Goal: Task Accomplishment & Management: Use online tool/utility

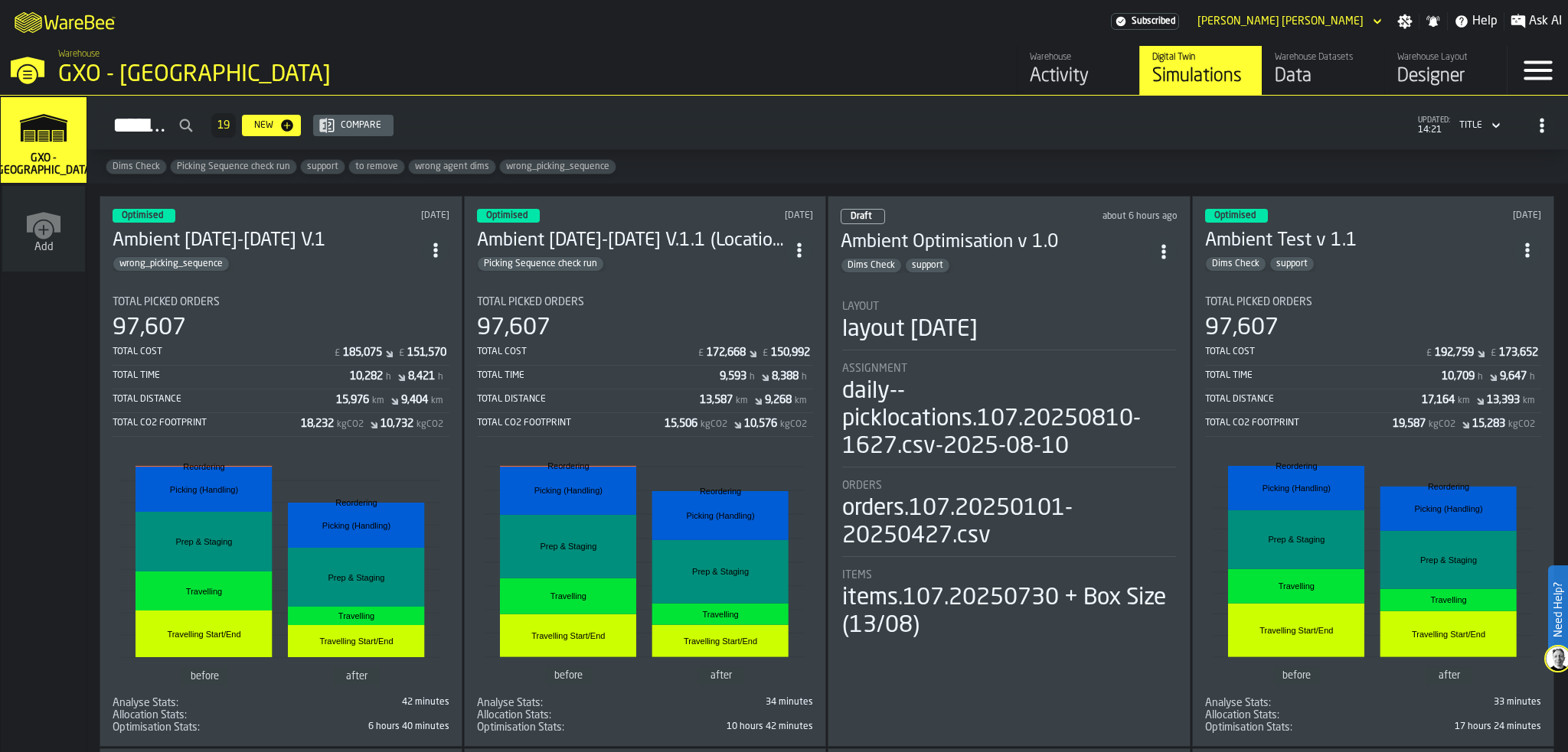
click at [1064, 75] on div "Activity" at bounding box center [1078, 76] width 97 height 24
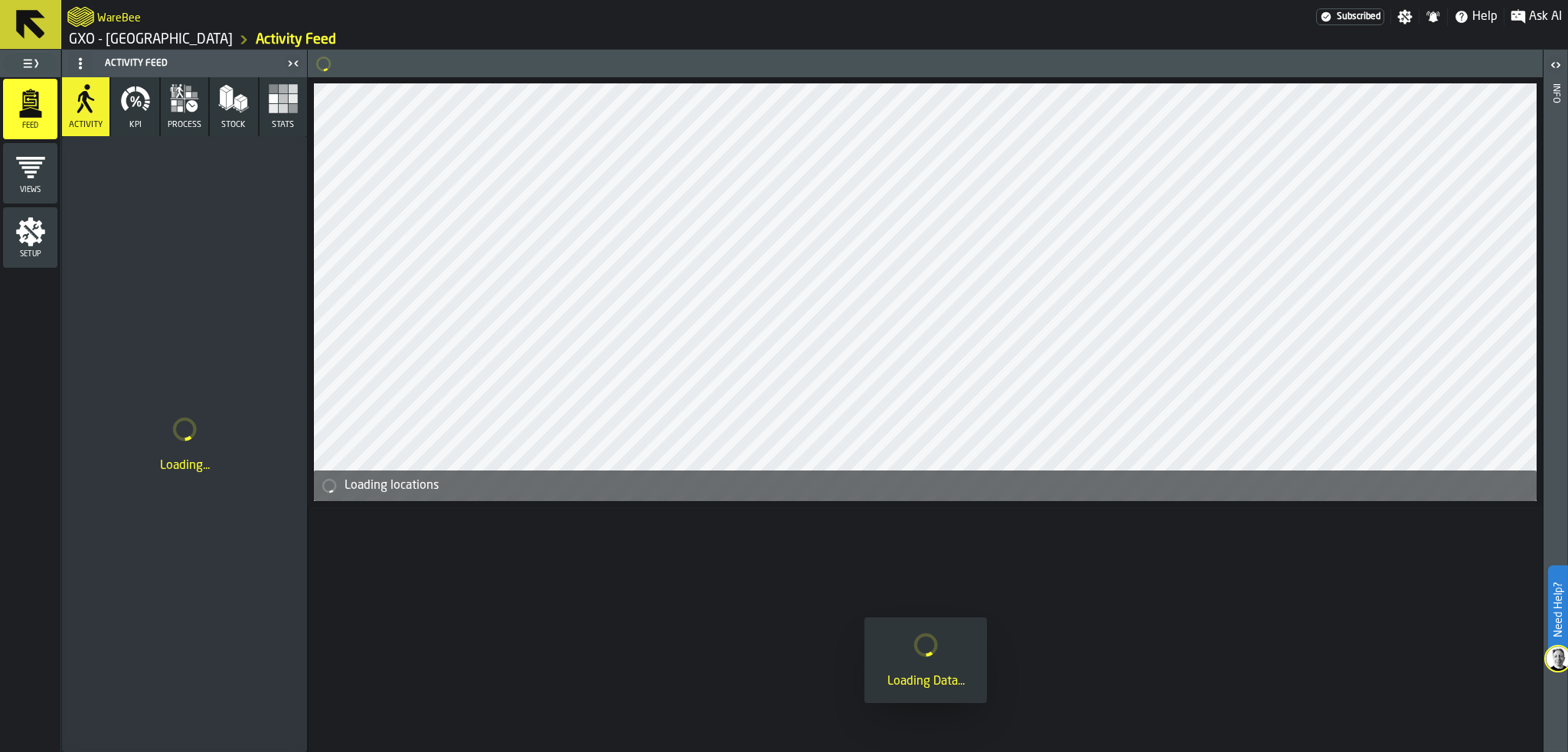
click at [1531, 13] on span "Ask AI" at bounding box center [1545, 17] width 33 height 19
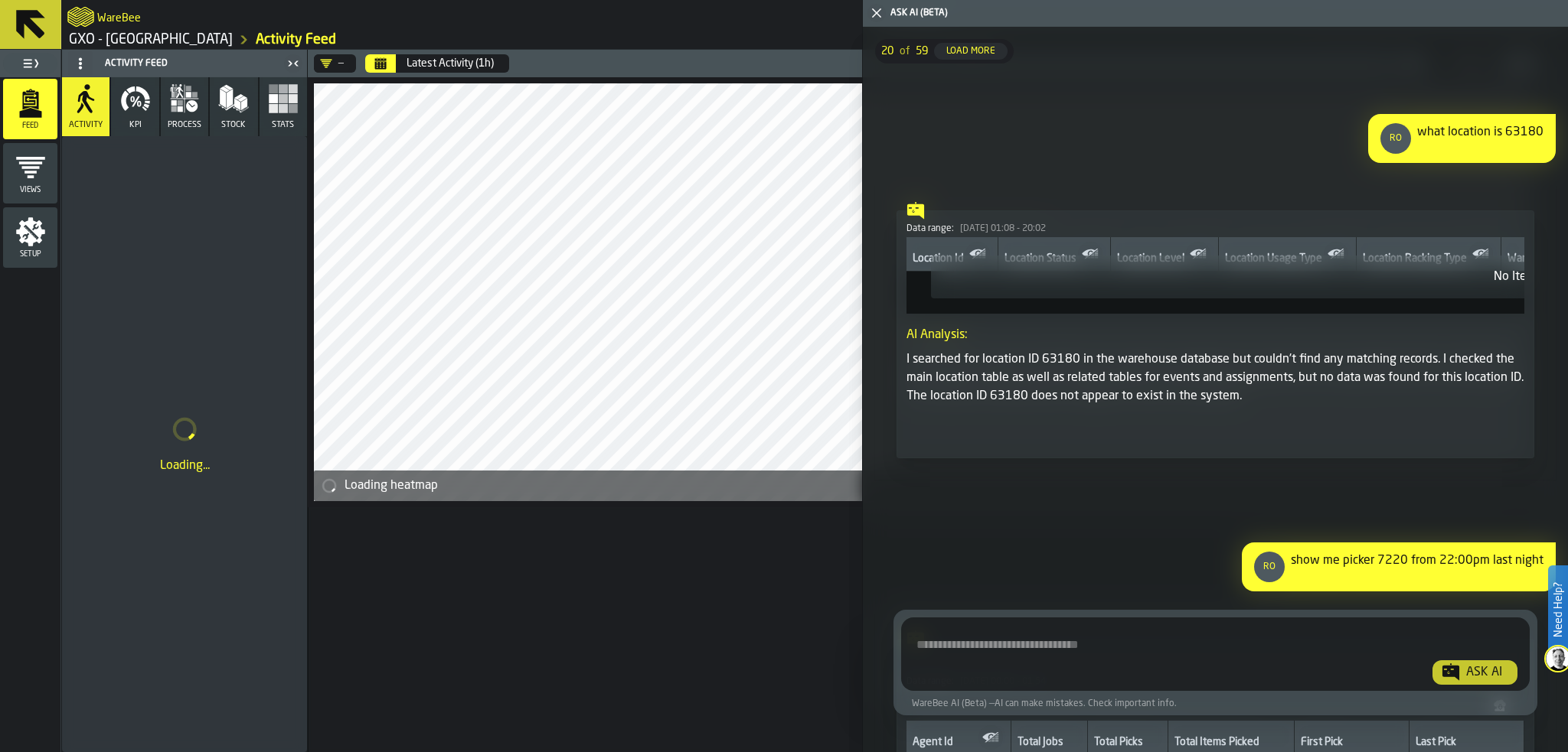
scroll to position [42, 0]
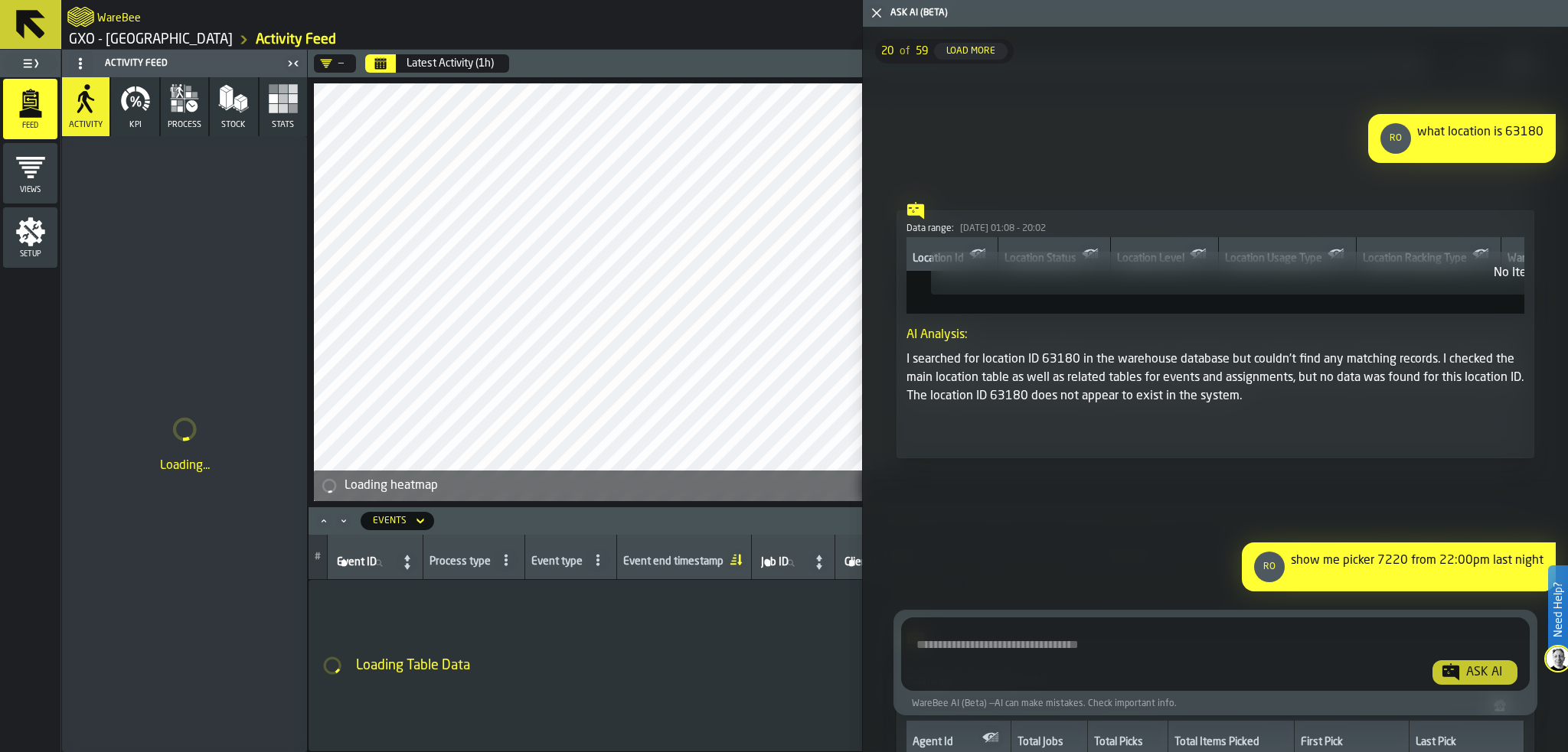
drag, startPoint x: 1563, startPoint y: 42, endPoint x: 1550, endPoint y: 327, distance: 285.3
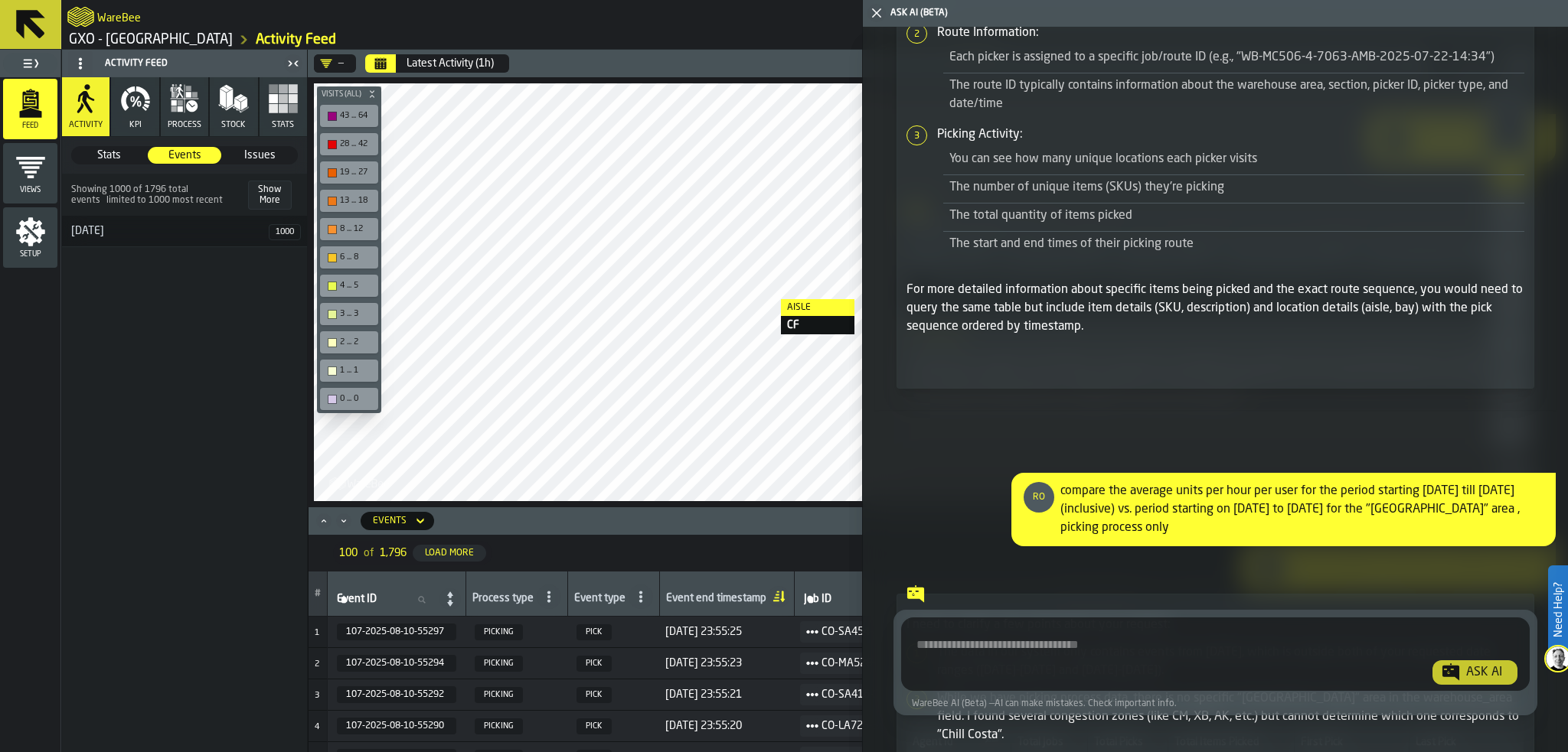
scroll to position [3338, 0]
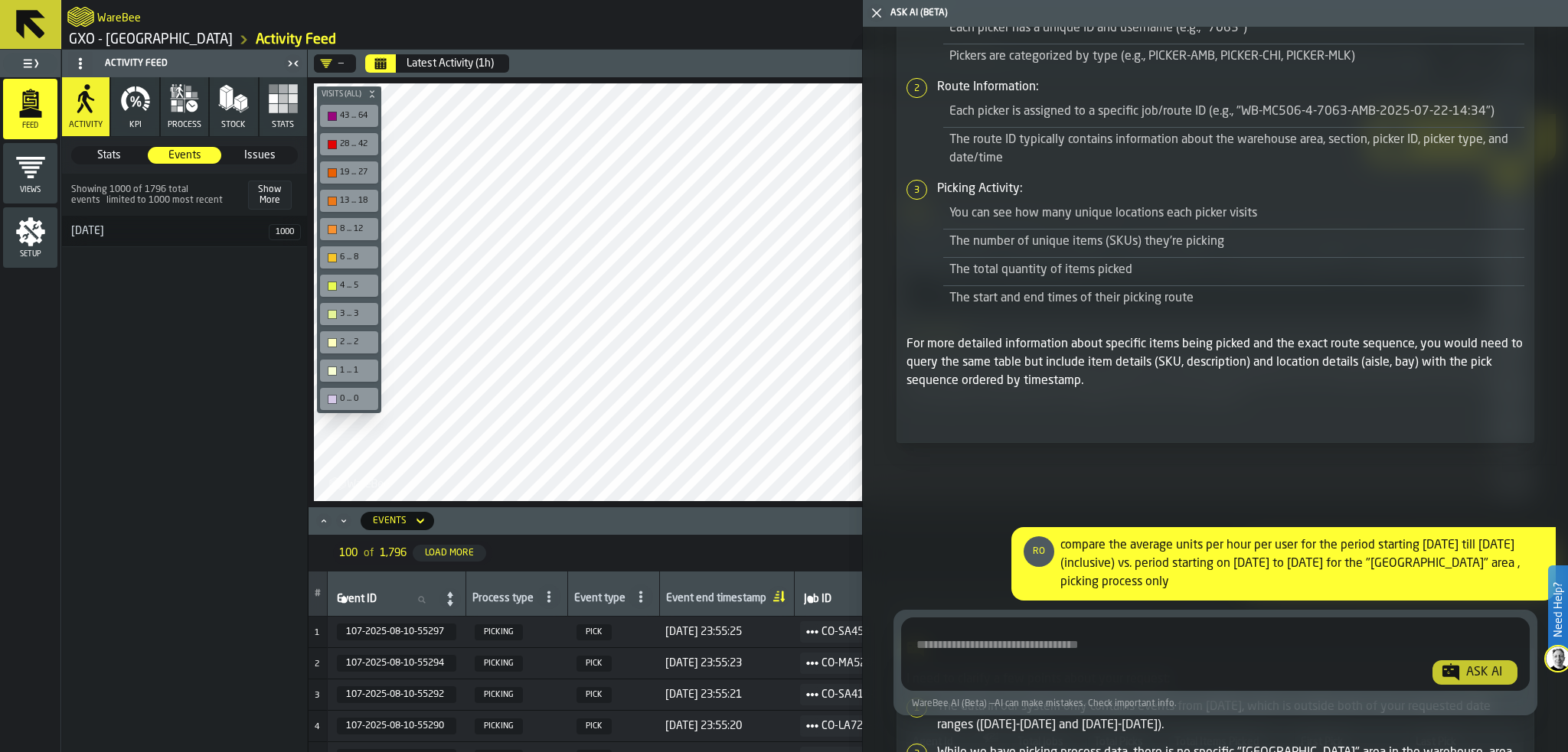
click at [873, 12] on icon "button-toggle-Close me" at bounding box center [876, 13] width 19 height 19
